Goal: Browse casually: Explore the website without a specific task or goal

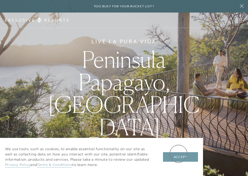
click at [179, 153] on button "Accept" at bounding box center [180, 157] width 35 height 10
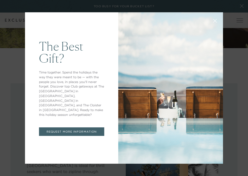
click at [216, 20] on icon at bounding box center [215, 20] width 3 height 3
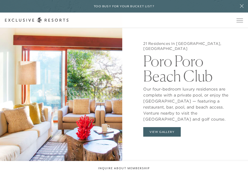
scroll to position [430, 0]
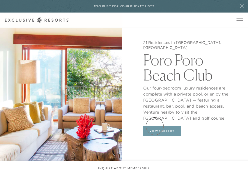
click at [155, 126] on button "View Gallery" at bounding box center [162, 131] width 38 height 10
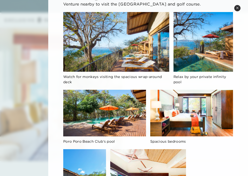
scroll to position [54, 0]
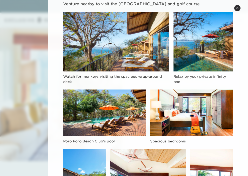
click at [110, 52] on img at bounding box center [116, 42] width 106 height 60
click at [144, 34] on img at bounding box center [116, 42] width 106 height 60
click at [204, 38] on img at bounding box center [204, 42] width 60 height 60
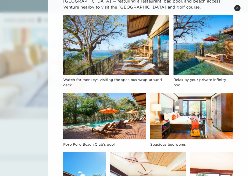
scroll to position [0, 0]
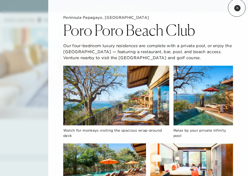
click at [237, 8] on icon at bounding box center [237, 8] width 3 height 3
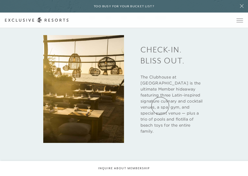
scroll to position [647, 0]
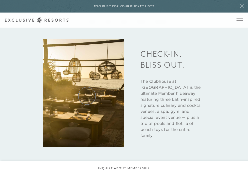
click at [87, 96] on img at bounding box center [83, 93] width 81 height 108
click at [159, 57] on h3 "Check-in. Bliss out." at bounding box center [173, 56] width 64 height 27
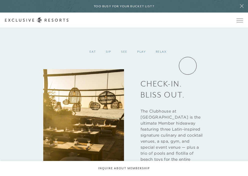
scroll to position [616, 0]
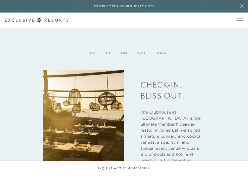
click at [81, 120] on img at bounding box center [83, 124] width 81 height 108
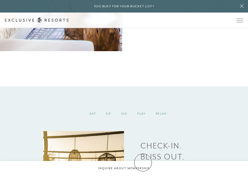
scroll to position [555, 0]
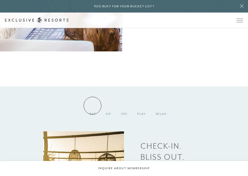
click at [93, 106] on div "Eat" at bounding box center [93, 113] width 16 height 15
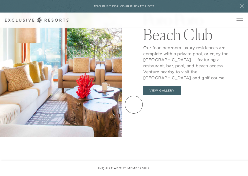
scroll to position [469, 0]
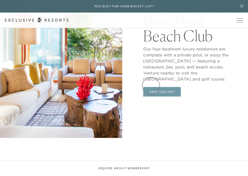
click at [151, 87] on button "View Gallery" at bounding box center [162, 92] width 38 height 10
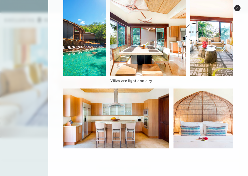
scroll to position [0, 0]
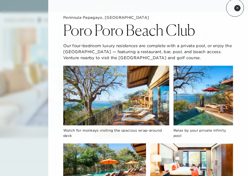
click at [235, 8] on button "Close quickview" at bounding box center [238, 8] width 6 height 6
